Goal: Task Accomplishment & Management: Manage account settings

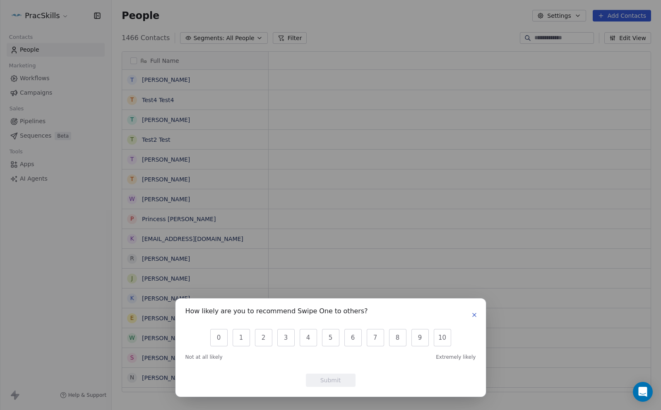
scroll to position [0, 0]
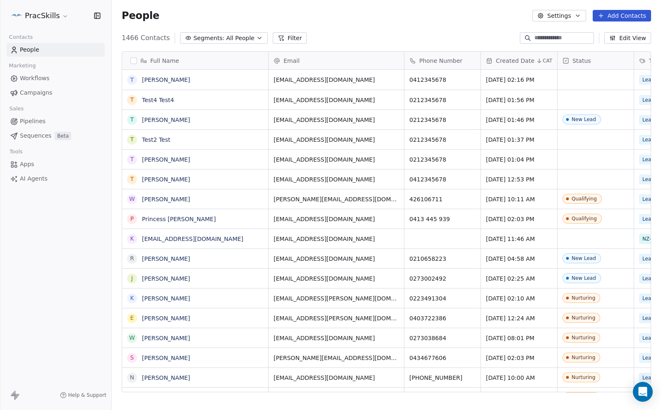
click at [454, 29] on div "How likely are you to recommend Swipe One to others? 0 1 2 3 4 5 6 7 8 9 10 Not…" at bounding box center [330, 205] width 661 height 410
click at [569, 38] on input at bounding box center [563, 38] width 58 height 8
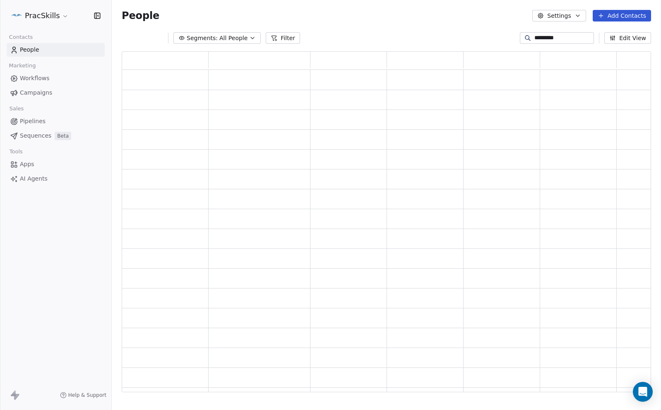
scroll to position [341, 529]
type input "**********"
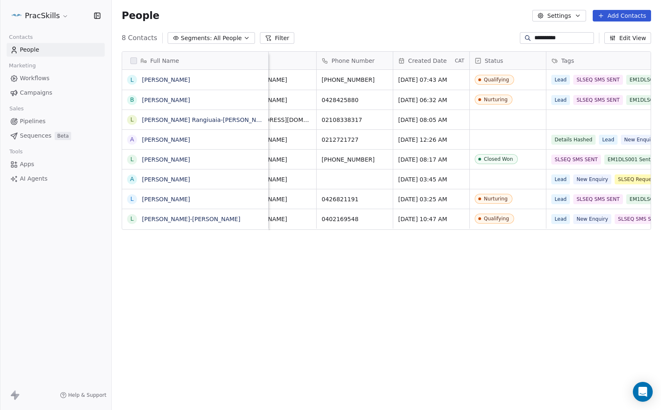
scroll to position [0, 0]
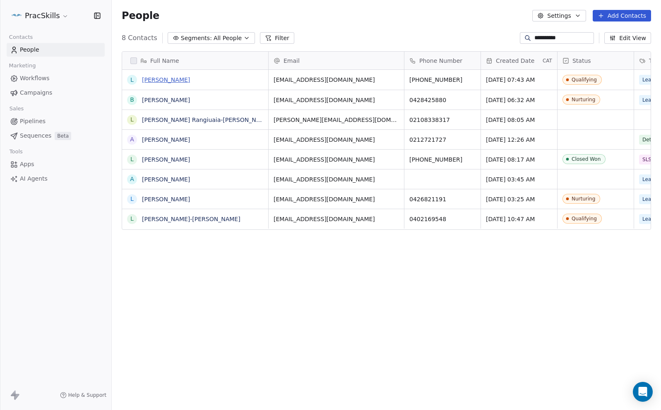
click at [163, 81] on link "Lee Pearce" at bounding box center [166, 80] width 48 height 7
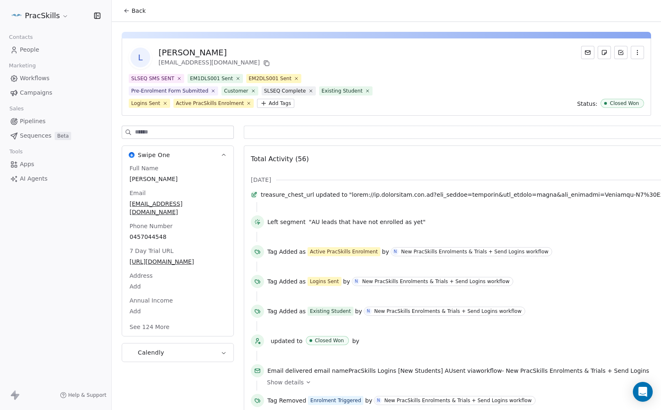
click at [314, 196] on span "treasure_chest_url" at bounding box center [287, 195] width 53 height 8
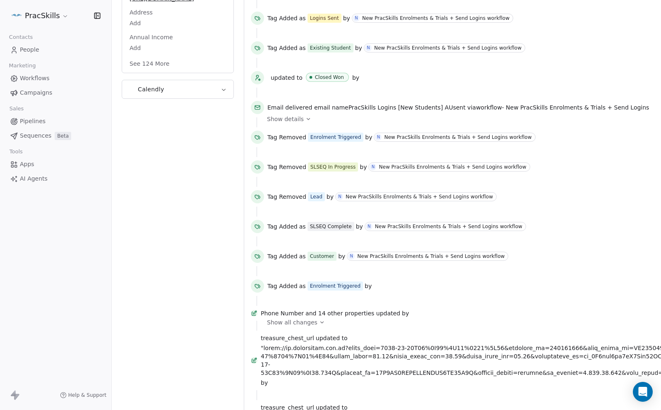
scroll to position [268, 0]
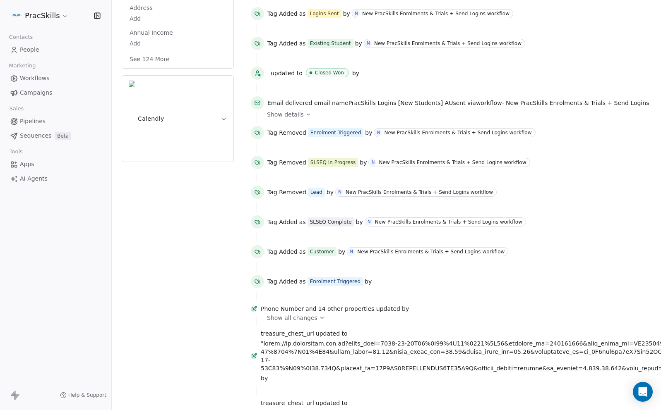
click at [156, 67] on button "See 124 More" at bounding box center [150, 59] width 50 height 15
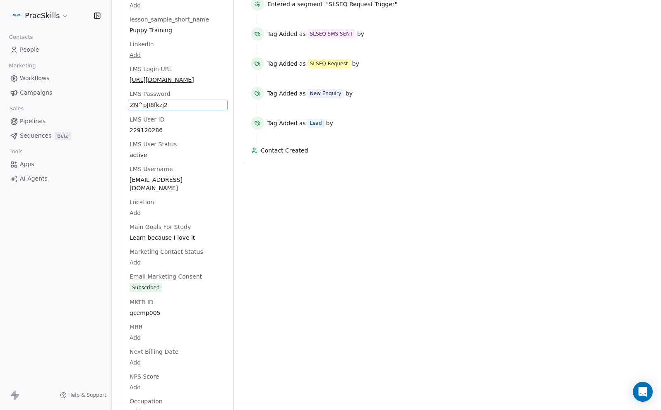
scroll to position [1796, 0]
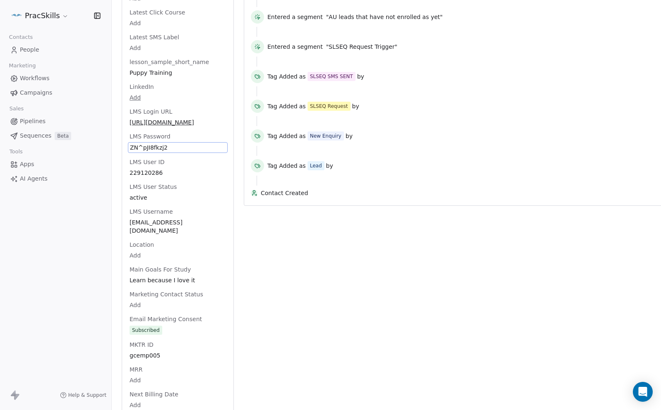
drag, startPoint x: 167, startPoint y: 161, endPoint x: 142, endPoint y: 166, distance: 25.4
click at [138, 162] on div "Full Name Lee Pearce Email lpearce90@gmail.com Phone Number 0457044548 7 Day Tr…" at bounding box center [178, 353] width 100 height 3971
click at [175, 152] on span "ZN^pJI8fkzj2" at bounding box center [178, 148] width 96 height 8
drag, startPoint x: 159, startPoint y: 204, endPoint x: 132, endPoint y: 204, distance: 27.3
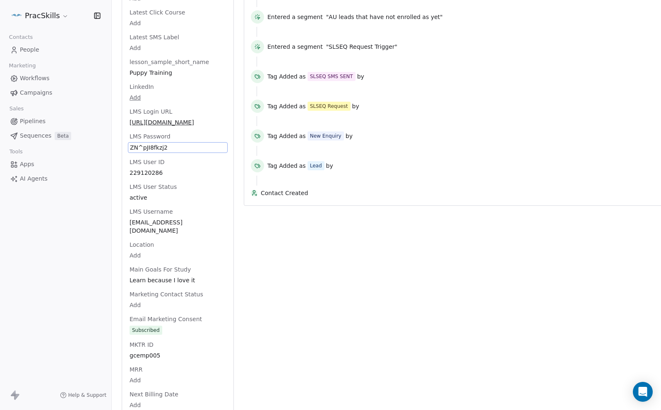
click at [132, 152] on span "ZN^pJI8fkzj2" at bounding box center [178, 148] width 96 height 8
click at [135, 152] on span "ZN^pJI8fkzj2" at bounding box center [178, 148] width 96 height 8
click at [412, 93] on html "PracSkills Contacts People Marketing Workflows Campaigns Sales Pipelines Sequen…" at bounding box center [330, 205] width 661 height 410
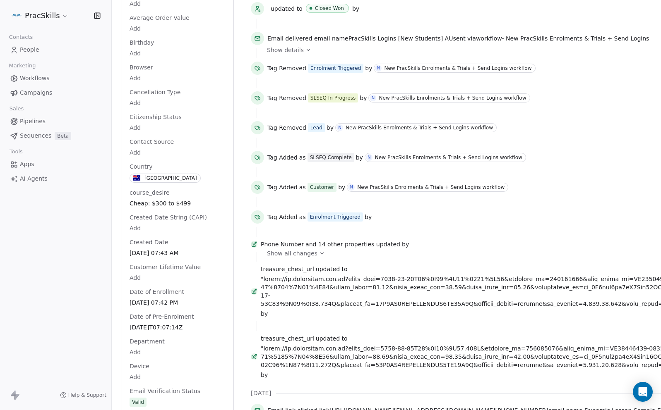
scroll to position [0, 0]
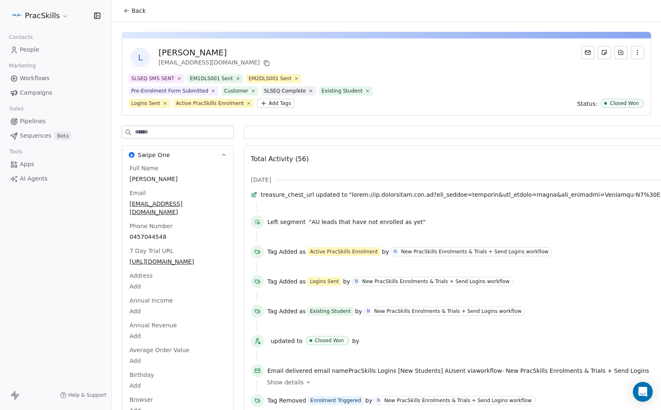
drag, startPoint x: 129, startPoint y: 10, endPoint x: 131, endPoint y: 16, distance: 6.5
click at [129, 10] on icon at bounding box center [126, 10] width 7 height 7
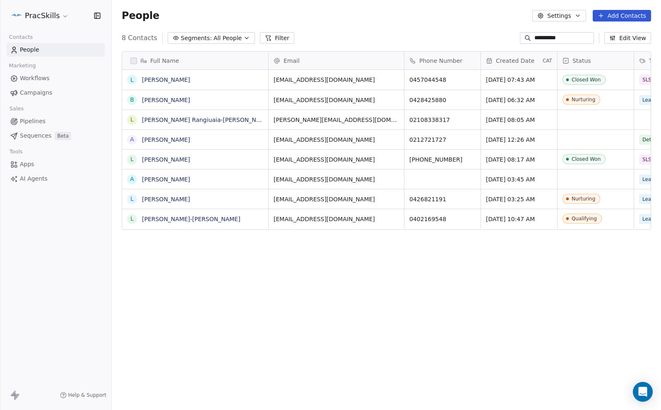
scroll to position [361, 549]
drag, startPoint x: 565, startPoint y: 40, endPoint x: 512, endPoint y: 40, distance: 52.5
click at [512, 40] on div "**********" at bounding box center [386, 37] width 549 height 13
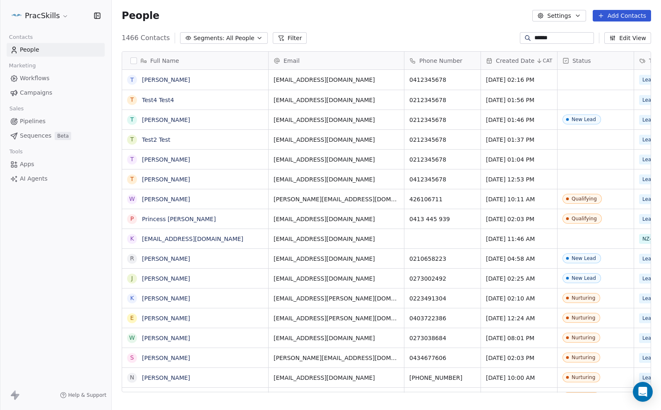
type input "******"
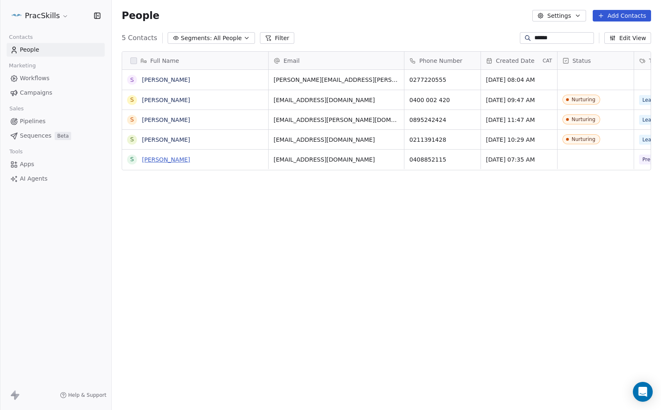
click at [160, 160] on link "[PERSON_NAME]" at bounding box center [166, 159] width 48 height 7
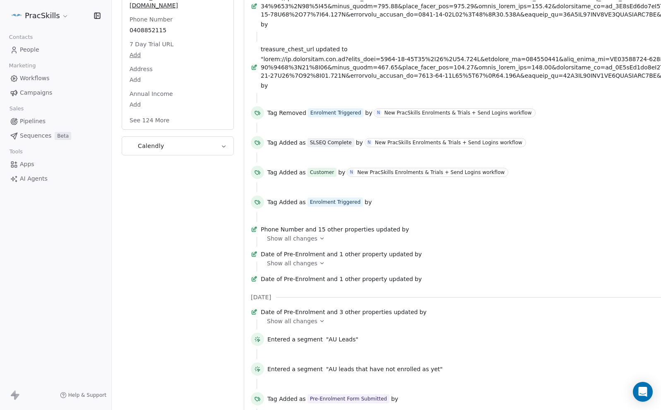
scroll to position [189, 0]
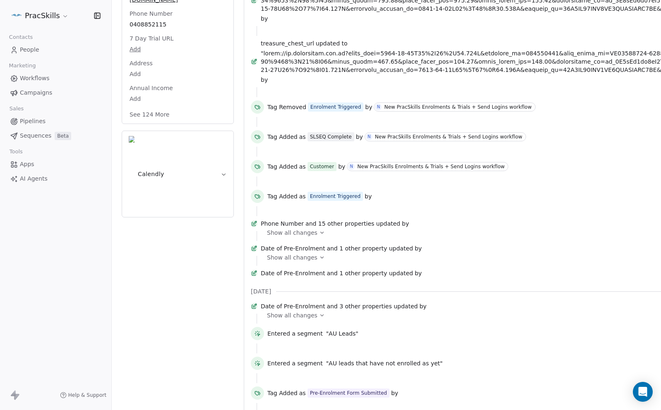
click at [142, 107] on button "See 124 More" at bounding box center [150, 114] width 50 height 15
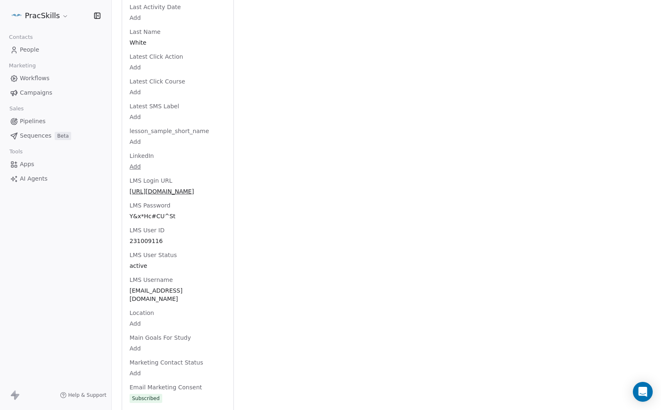
scroll to position [1689, 0]
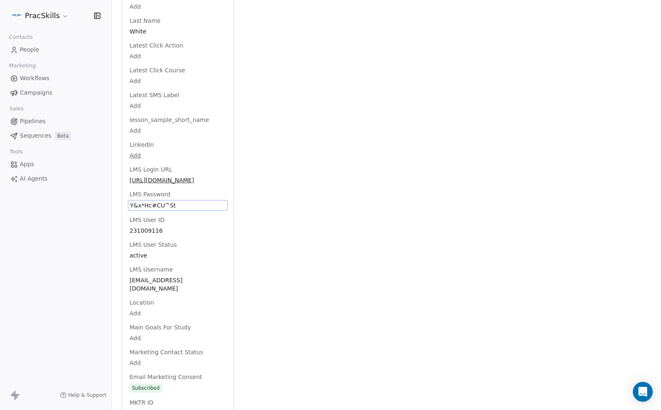
click at [177, 206] on span "Y&x*Hc#CU^St" at bounding box center [178, 205] width 96 height 8
click at [213, 89] on html "PracSkills Contacts People Marketing Workflows Campaigns Sales Pipelines Sequen…" at bounding box center [330, 205] width 661 height 410
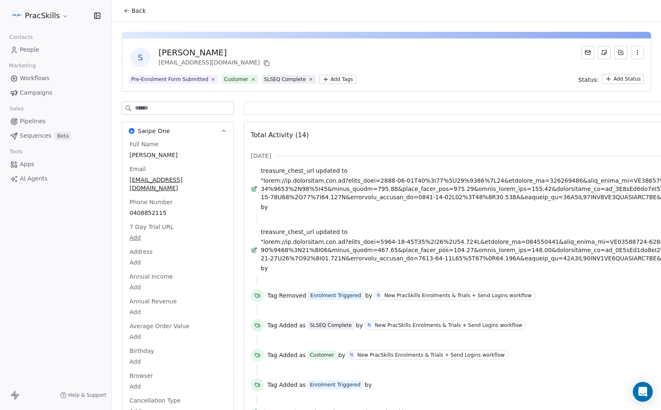
scroll to position [7, 0]
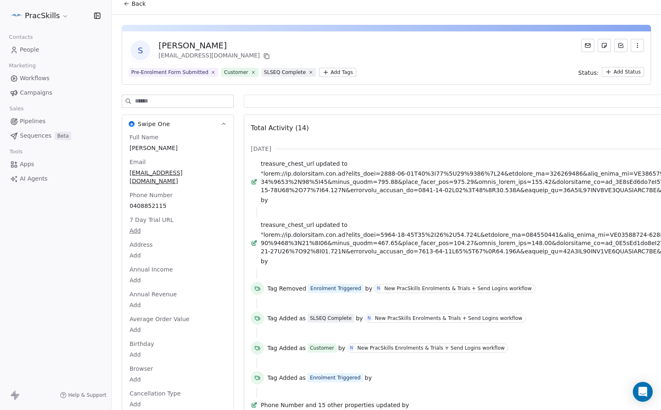
click at [127, 7] on icon at bounding box center [126, 3] width 7 height 7
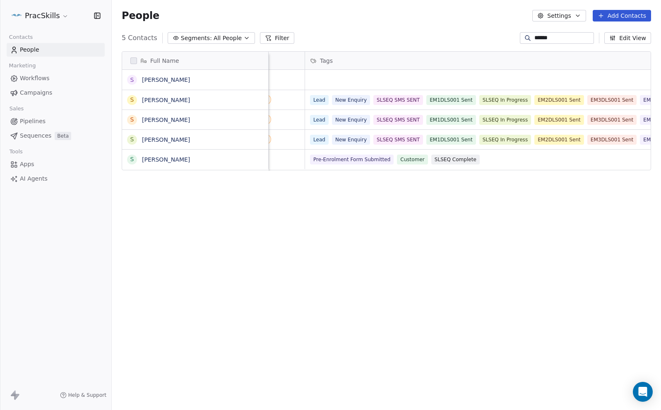
scroll to position [0, 373]
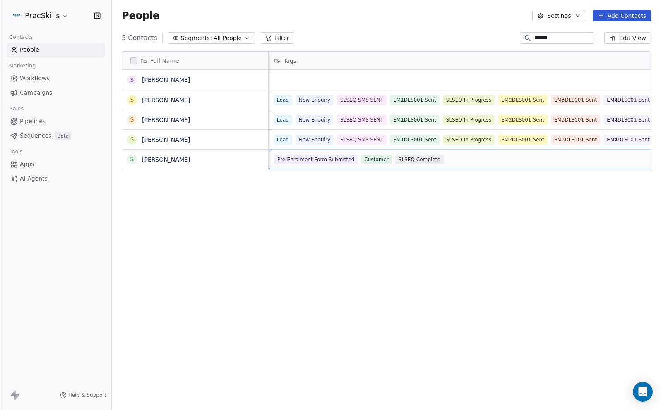
click at [486, 158] on div "Pre-Enrolment Form Submitted Customer SLSEQ Complete" at bounding box center [616, 160] width 685 height 10
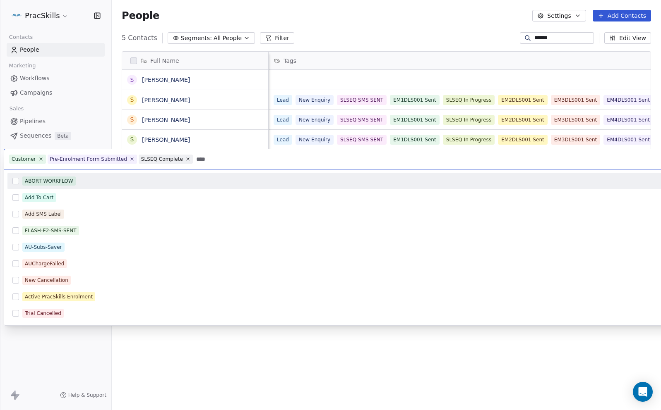
type input "*****"
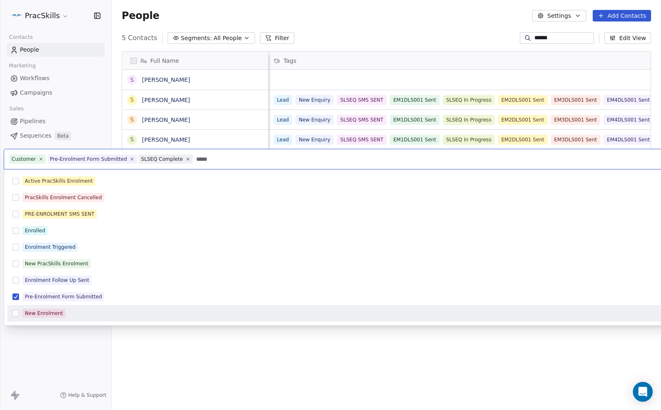
click at [302, 357] on html "PracSkills Contacts People Marketing Workflows Campaigns Sales Pipelines Sequen…" at bounding box center [330, 205] width 661 height 410
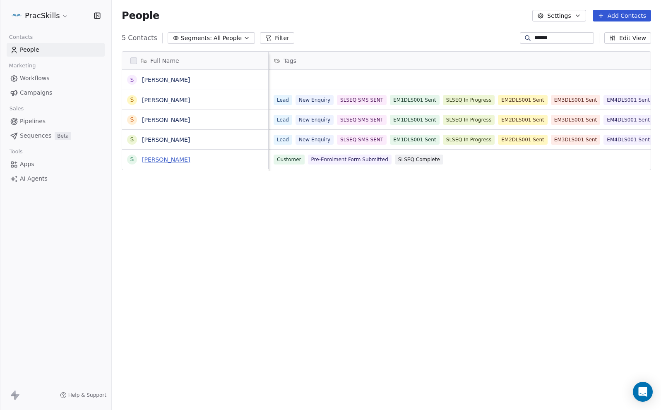
click at [159, 161] on link "[PERSON_NAME]" at bounding box center [166, 159] width 48 height 7
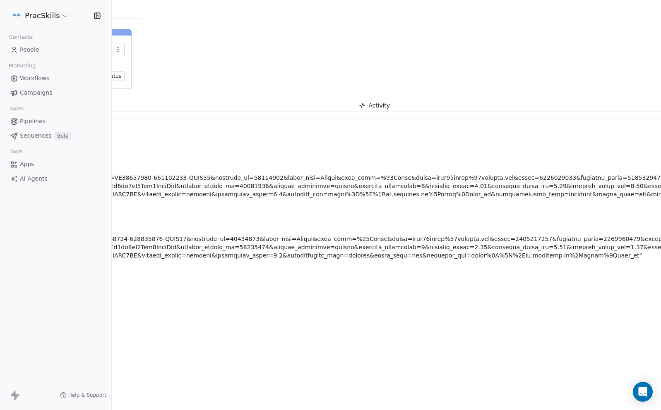
scroll to position [3, 0]
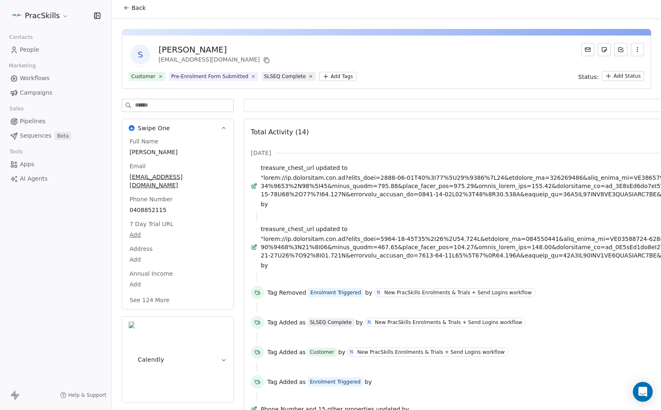
click at [127, 9] on icon at bounding box center [126, 8] width 7 height 7
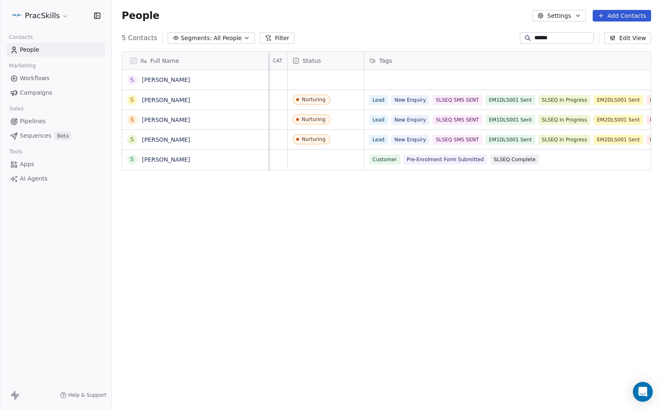
scroll to position [0, 265]
click at [37, 75] on span "Workflows" at bounding box center [35, 78] width 30 height 9
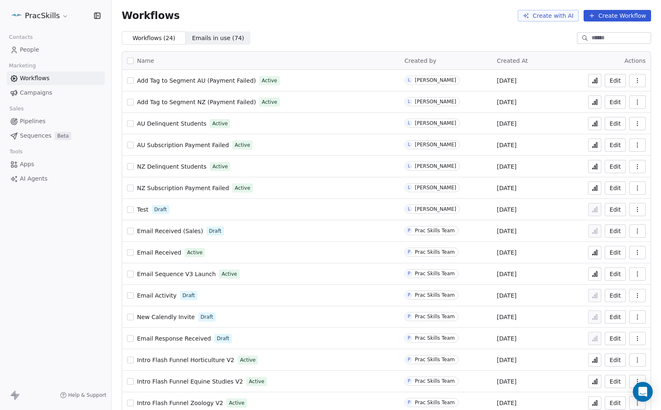
scroll to position [183, 0]
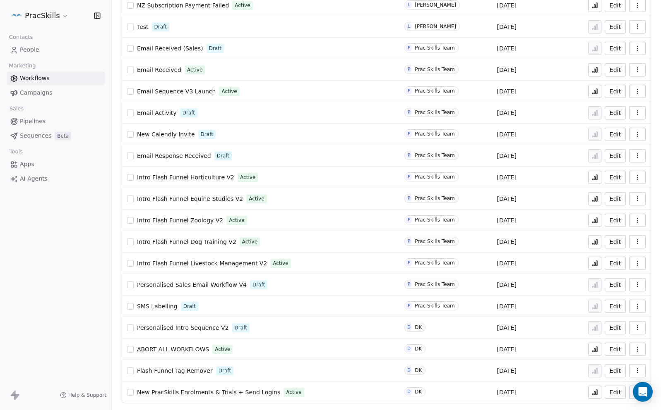
click at [207, 393] on span "New PracSkills Enrolments & Trials + Send Logins" at bounding box center [208, 392] width 143 height 7
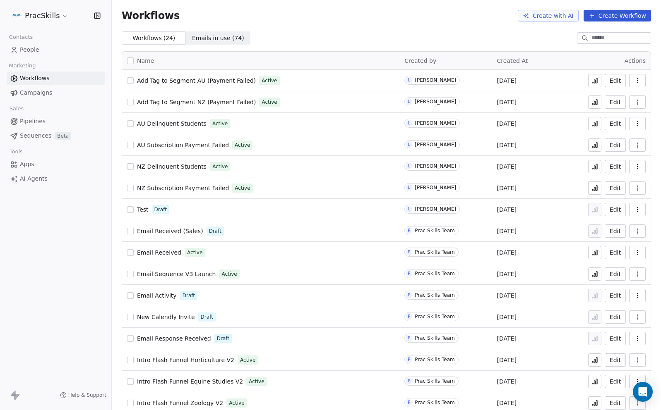
scroll to position [183, 0]
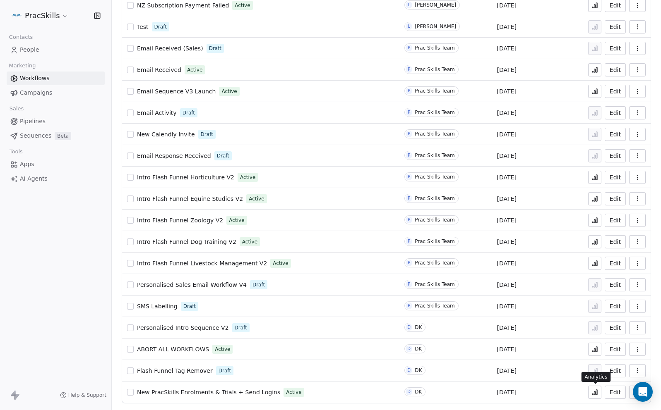
click at [593, 394] on icon at bounding box center [592, 394] width 1 height 1
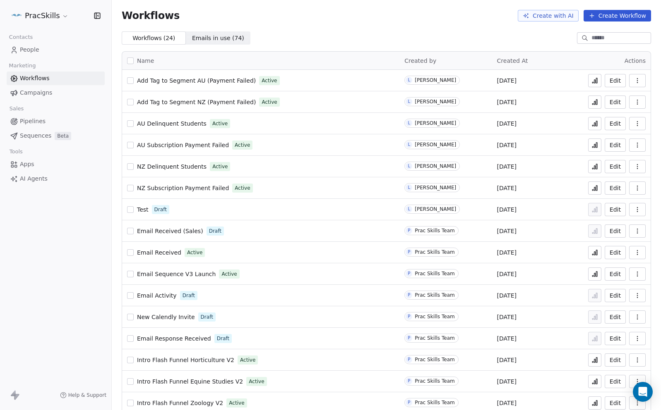
scroll to position [183, 0]
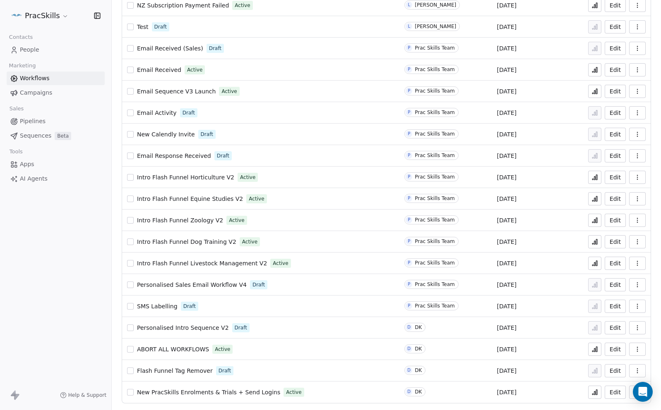
click at [206, 393] on span "New PracSkills Enrolments & Trials + Send Logins" at bounding box center [208, 392] width 143 height 7
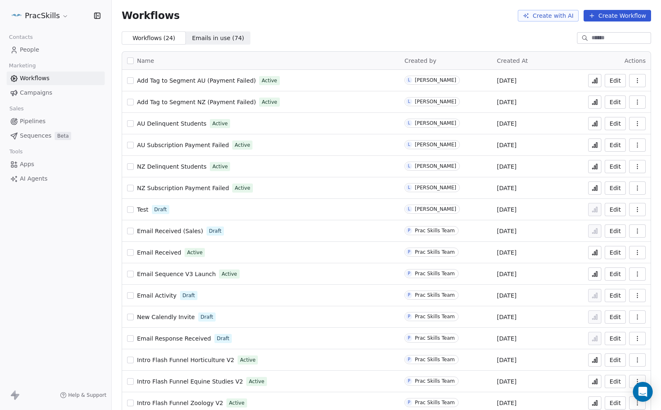
click at [31, 52] on span "People" at bounding box center [29, 50] width 19 height 9
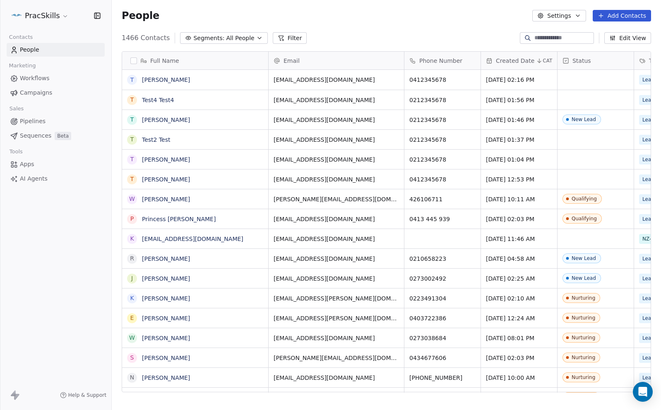
scroll to position [361, 549]
click at [536, 37] on input at bounding box center [563, 38] width 58 height 8
type input "**********"
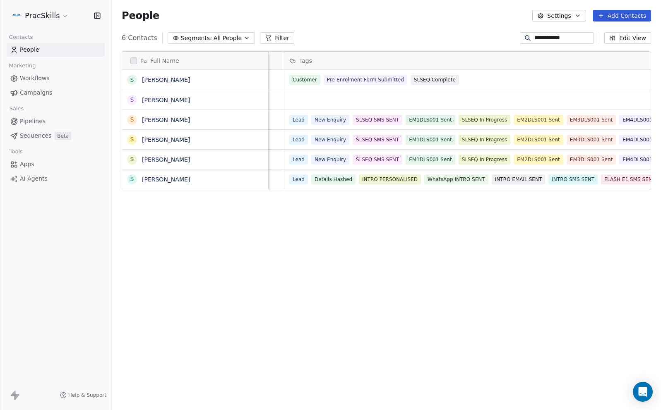
scroll to position [0, 319]
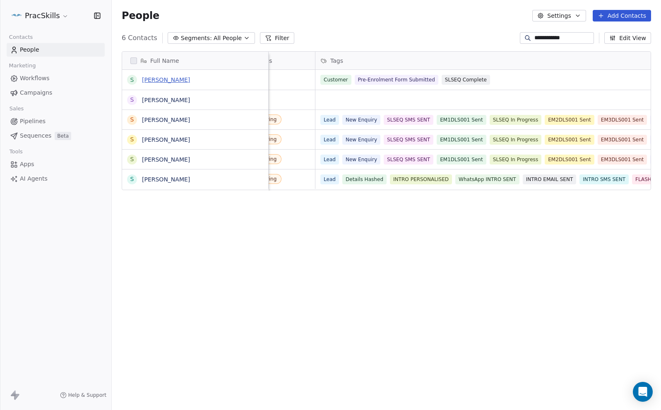
click at [175, 81] on link "[PERSON_NAME]" at bounding box center [166, 80] width 48 height 7
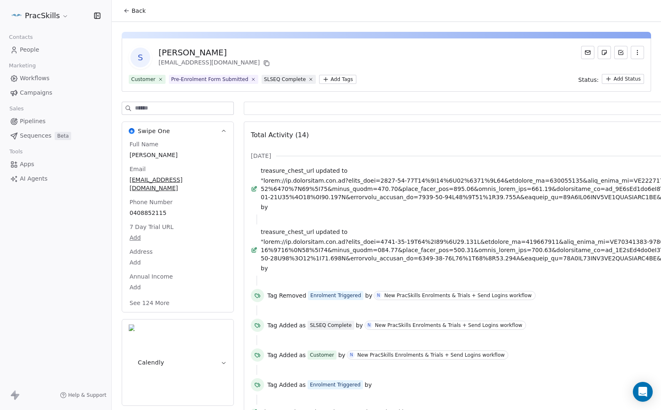
click at [336, 79] on html "PracSkills Contacts People Marketing Workflows Campaigns Sales Pipelines Sequen…" at bounding box center [330, 205] width 661 height 410
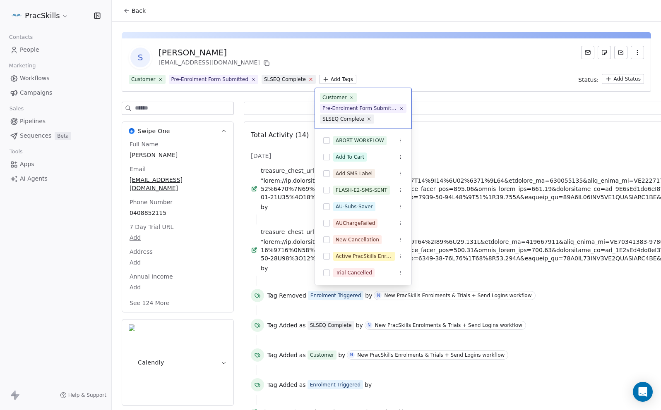
click at [309, 78] on html "PracSkills Contacts People Marketing Workflows Campaigns Sales Pipelines Sequen…" at bounding box center [330, 205] width 661 height 410
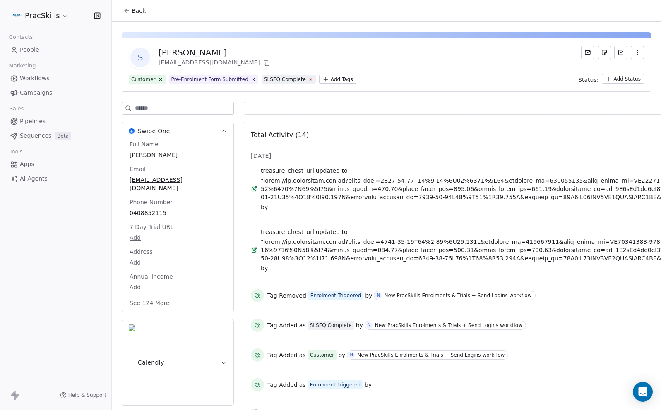
click at [308, 79] on icon at bounding box center [310, 79] width 5 height 5
click at [285, 80] on html "PracSkills Contacts People Marketing Workflows Campaigns Sales Pipelines Sequen…" at bounding box center [330, 205] width 661 height 410
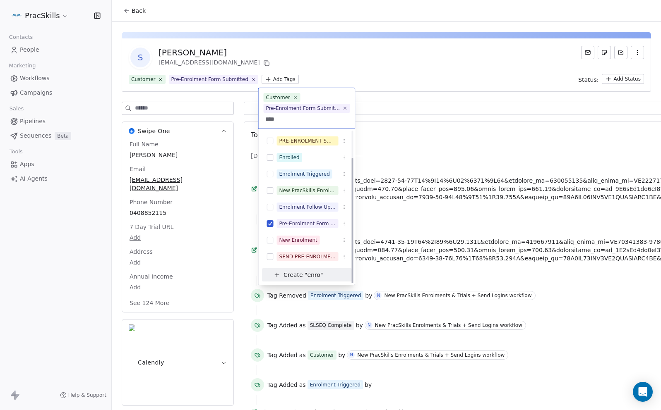
scroll to position [33, 0]
type input "****"
click at [273, 174] on button "Suggestions" at bounding box center [270, 174] width 7 height 7
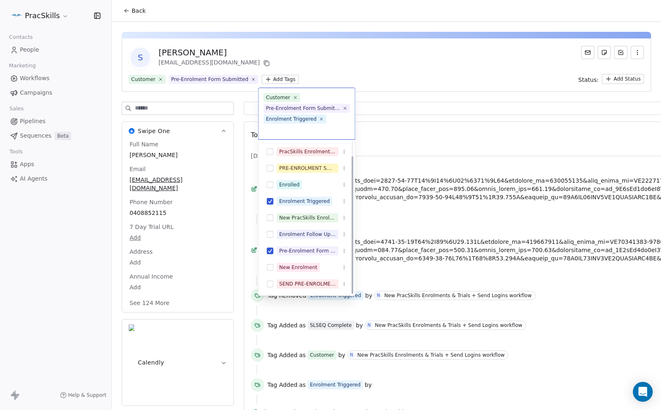
scroll to position [16, 0]
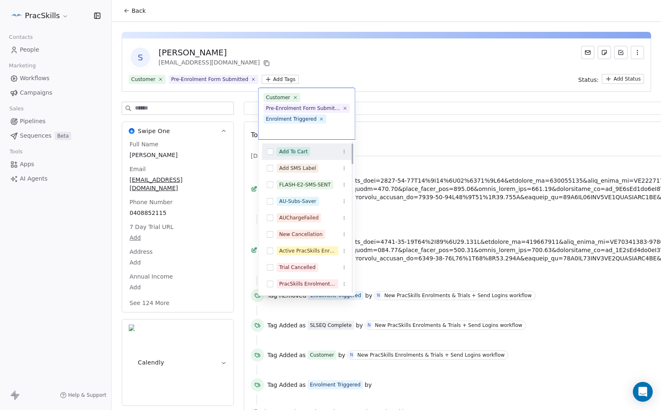
click at [416, 88] on html "PracSkills Contacts People Marketing Workflows Campaigns Sales Pipelines Sequen…" at bounding box center [330, 205] width 661 height 410
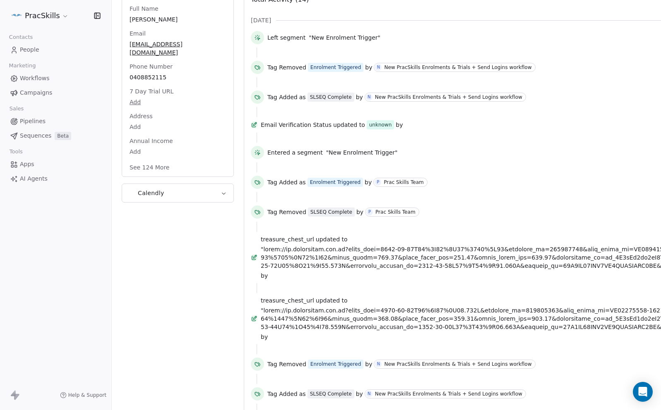
scroll to position [178, 0]
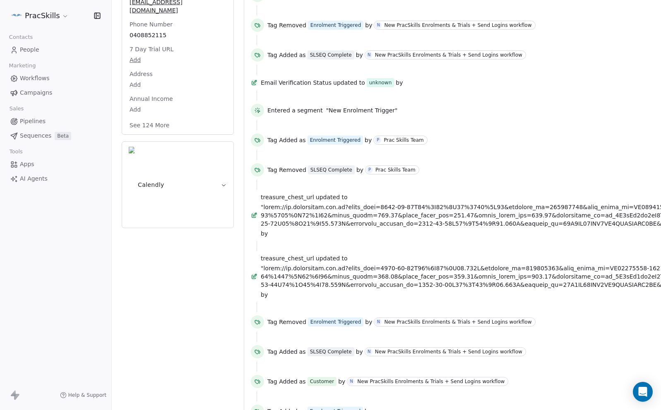
click at [154, 118] on button "See 124 More" at bounding box center [150, 125] width 50 height 15
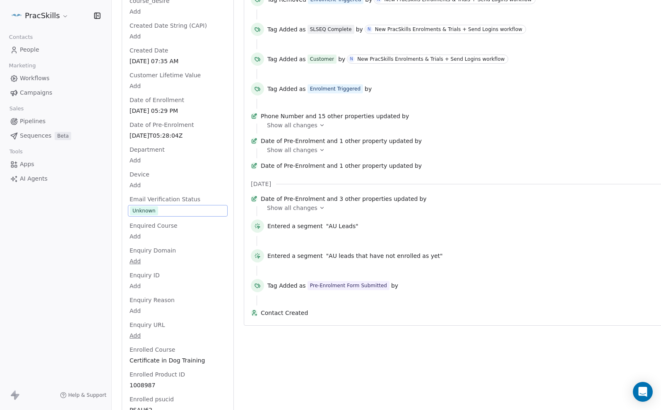
scroll to position [498, 0]
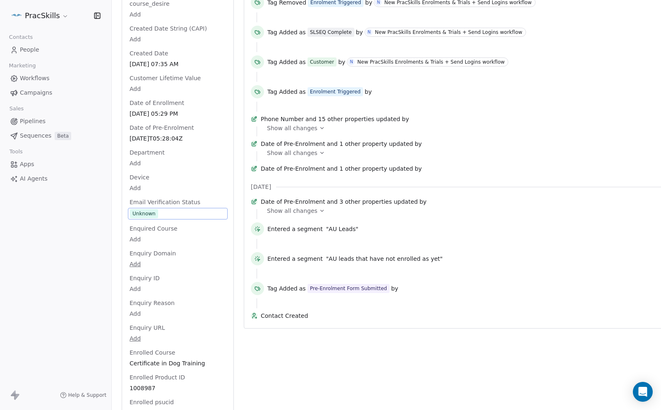
click at [141, 210] on div "Unknown" at bounding box center [143, 214] width 23 height 8
click at [159, 209] on span "Unknown" at bounding box center [178, 213] width 96 height 9
click at [148, 210] on div "Unknown" at bounding box center [143, 214] width 23 height 8
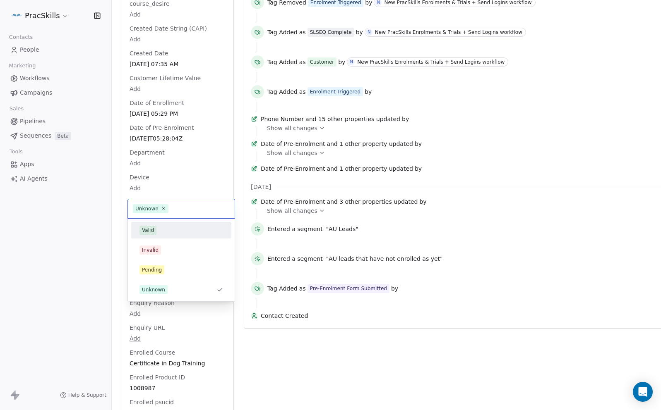
click at [147, 228] on div "Valid" at bounding box center [148, 230] width 12 height 7
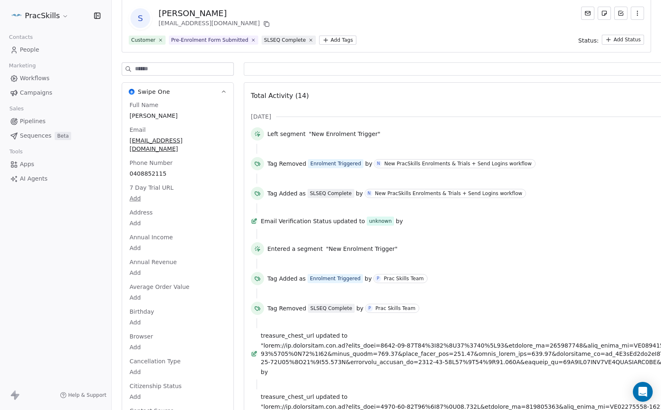
scroll to position [0, 0]
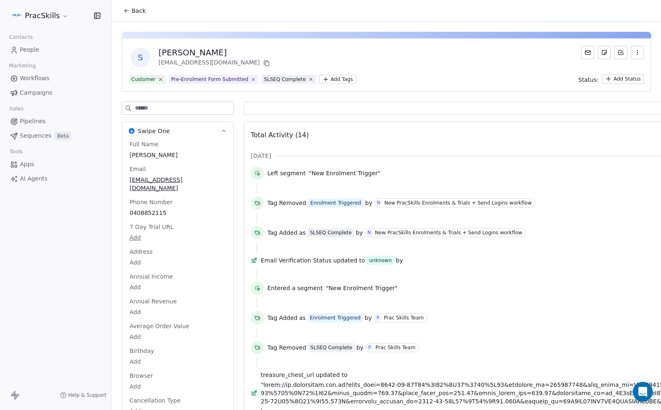
click at [158, 79] on icon at bounding box center [160, 79] width 5 height 5
click at [269, 79] on icon at bounding box center [270, 79] width 3 height 3
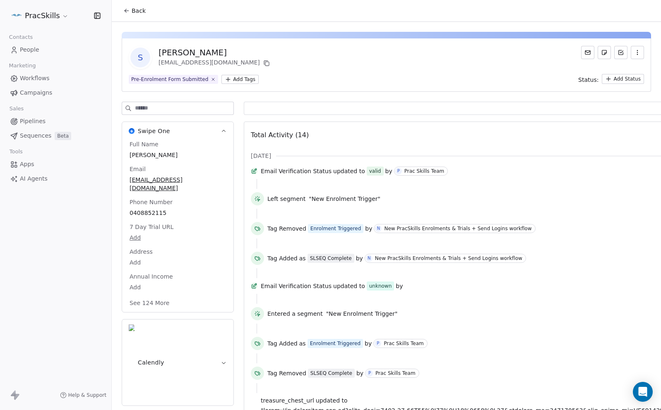
click at [234, 79] on html "PracSkills Contacts People Marketing Workflows Campaigns Sales Pipelines Sequen…" at bounding box center [330, 205] width 661 height 410
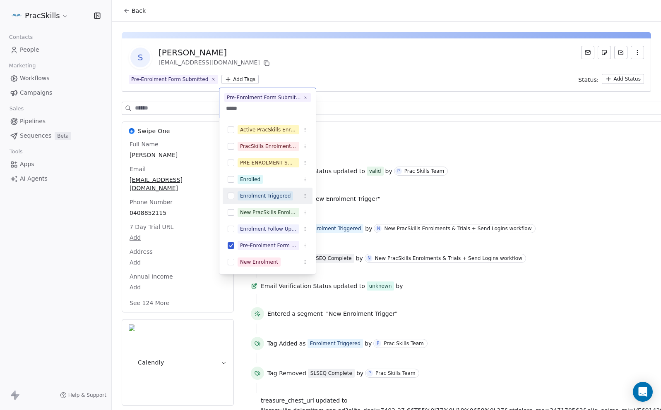
type input "*****"
click at [231, 195] on button "Suggestions" at bounding box center [231, 196] width 7 height 7
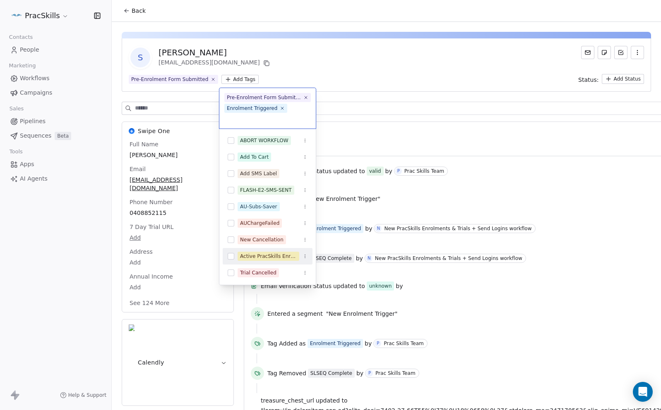
click at [395, 64] on html "PracSkills Contacts People Marketing Workflows Campaigns Sales Pipelines Sequen…" at bounding box center [330, 205] width 661 height 410
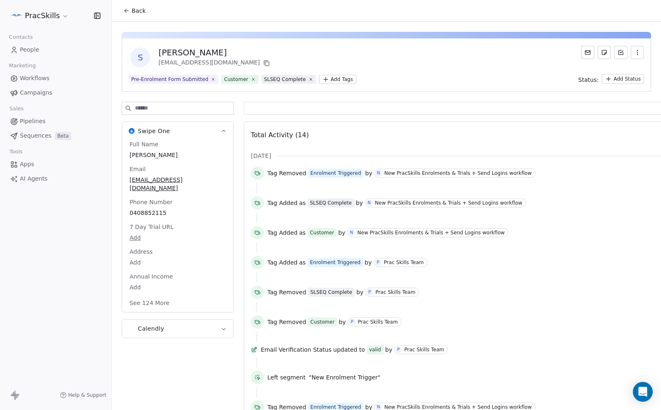
click at [169, 296] on button "See 124 More" at bounding box center [150, 303] width 50 height 15
click at [40, 77] on span "Workflows" at bounding box center [35, 78] width 30 height 9
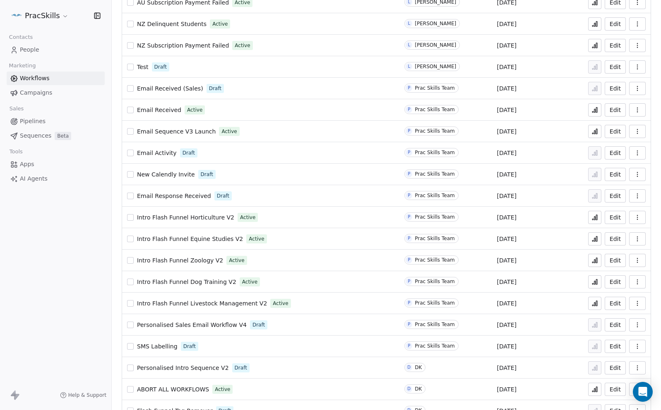
scroll to position [183, 0]
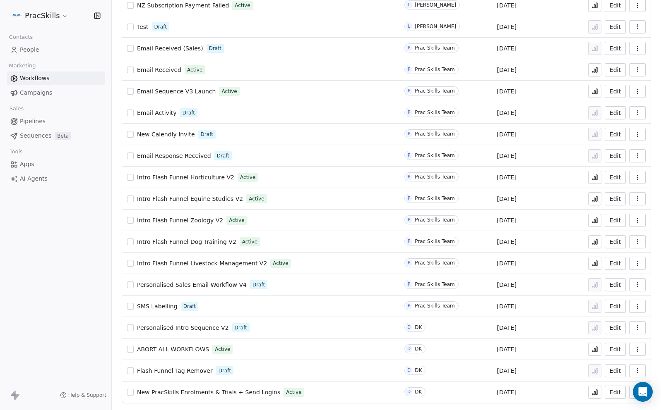
click at [251, 394] on span "New PracSkills Enrolments & Trials + Send Logins" at bounding box center [208, 392] width 143 height 7
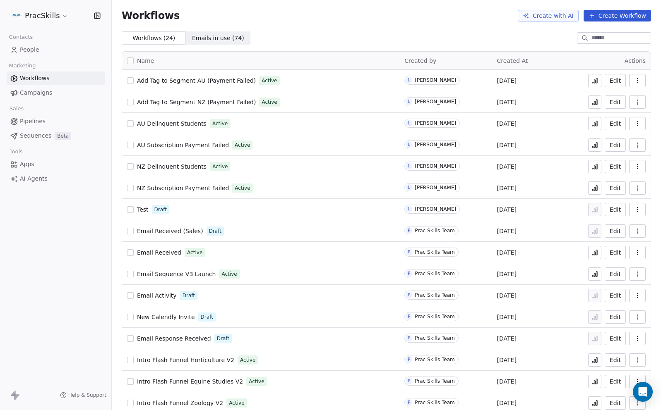
scroll to position [183, 0]
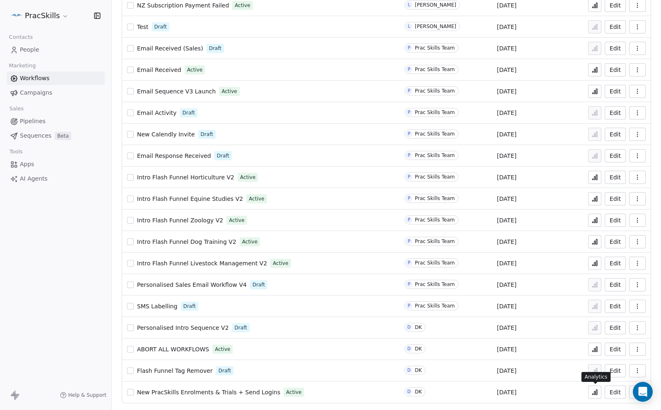
click at [593, 392] on icon at bounding box center [594, 392] width 7 height 7
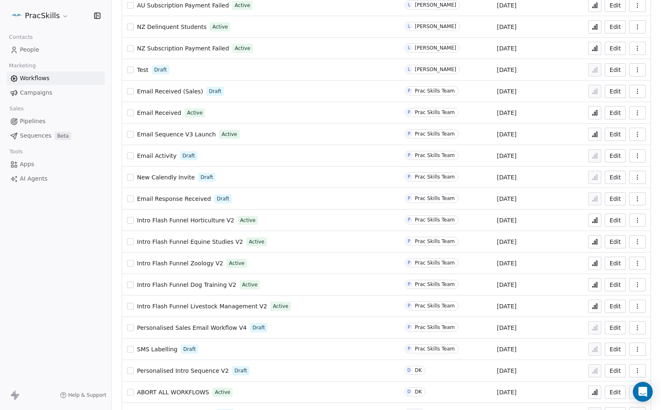
scroll to position [183, 0]
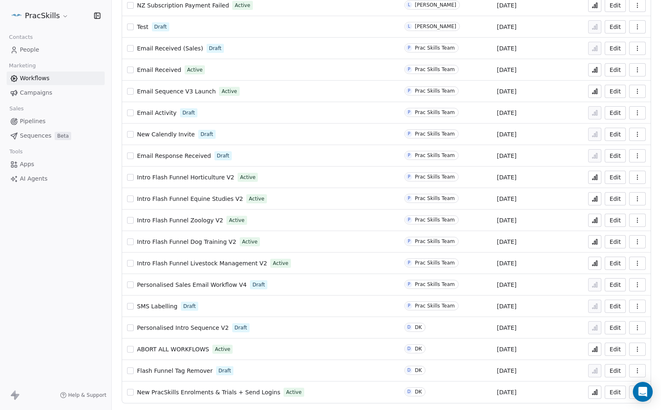
click at [29, 52] on span "People" at bounding box center [29, 50] width 19 height 9
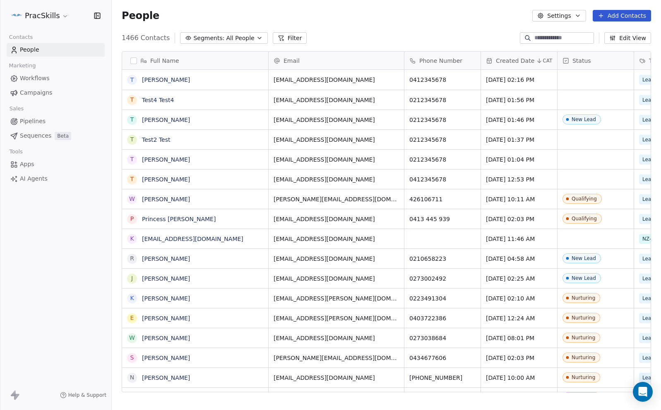
scroll to position [361, 549]
click at [534, 39] on input at bounding box center [563, 38] width 58 height 8
type input "******"
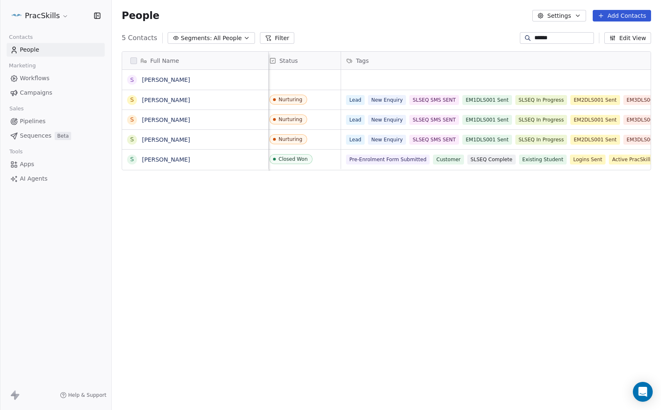
scroll to position [0, 326]
